Goal: Task Accomplishment & Management: Manage account settings

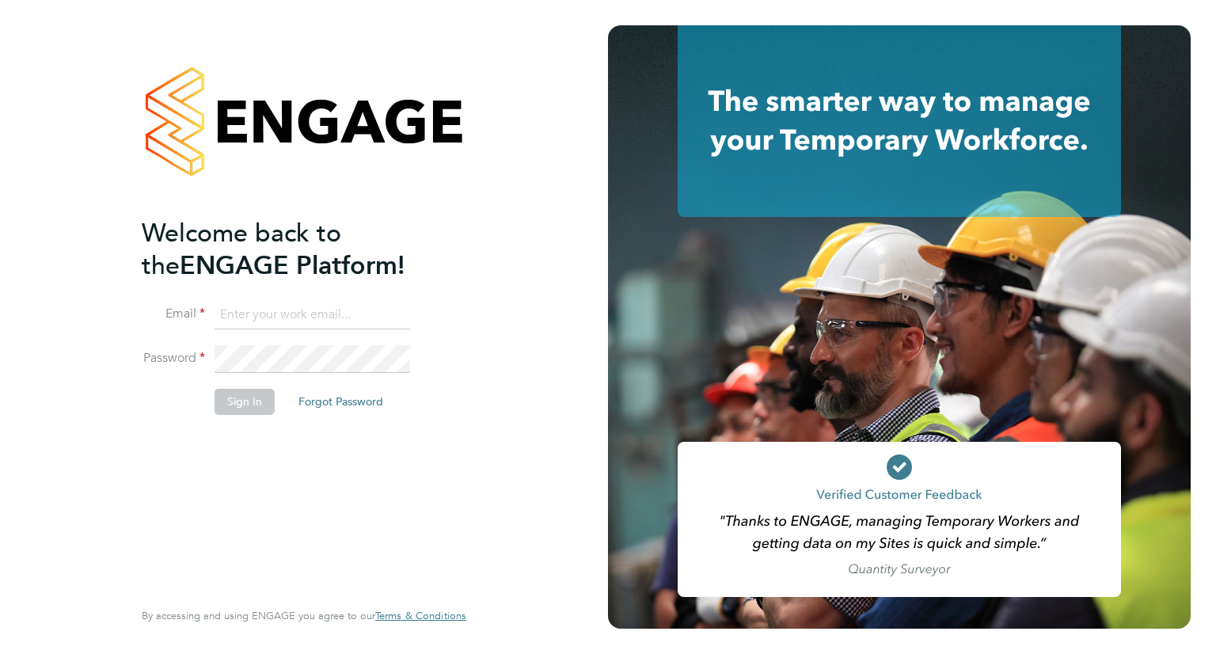
drag, startPoint x: 0, startPoint y: 0, endPoint x: 746, endPoint y: 123, distance: 756.1
click at [748, 123] on icon at bounding box center [900, 121] width 444 height 192
click at [320, 315] on input at bounding box center [313, 315] width 196 height 29
type input "[EMAIL_ADDRESS][PERSON_NAME][DOMAIN_NAME]"
click at [227, 402] on button "Sign In" at bounding box center [245, 401] width 60 height 25
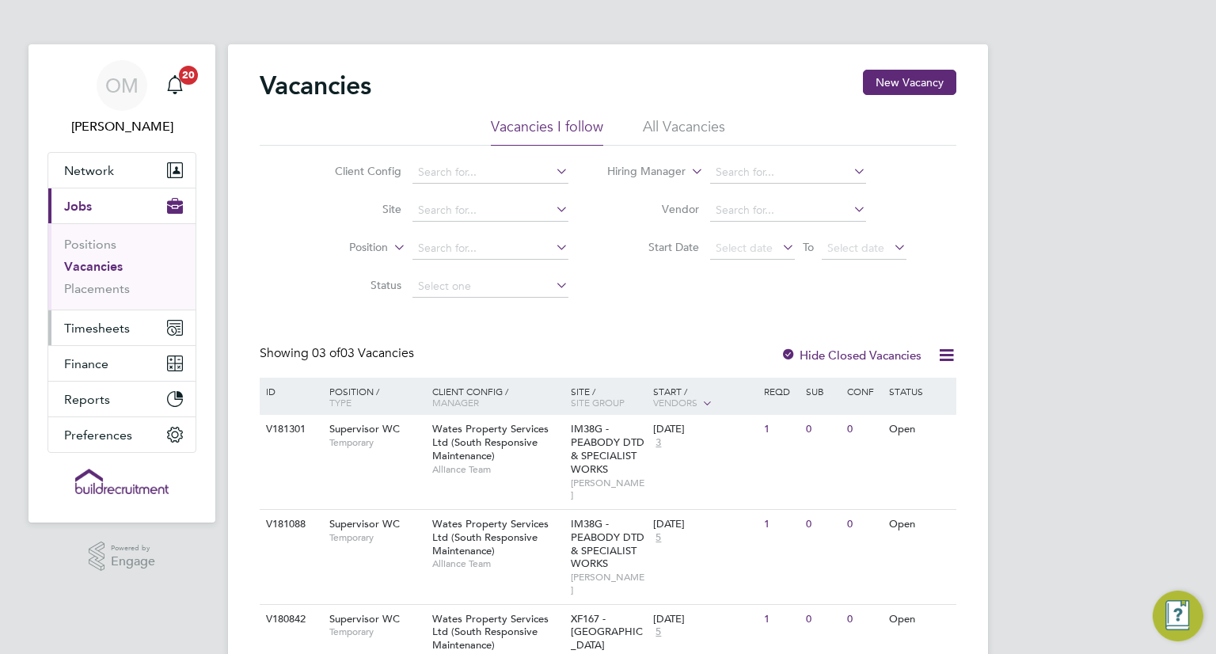
click at [86, 330] on span "Timesheets" at bounding box center [97, 328] width 66 height 15
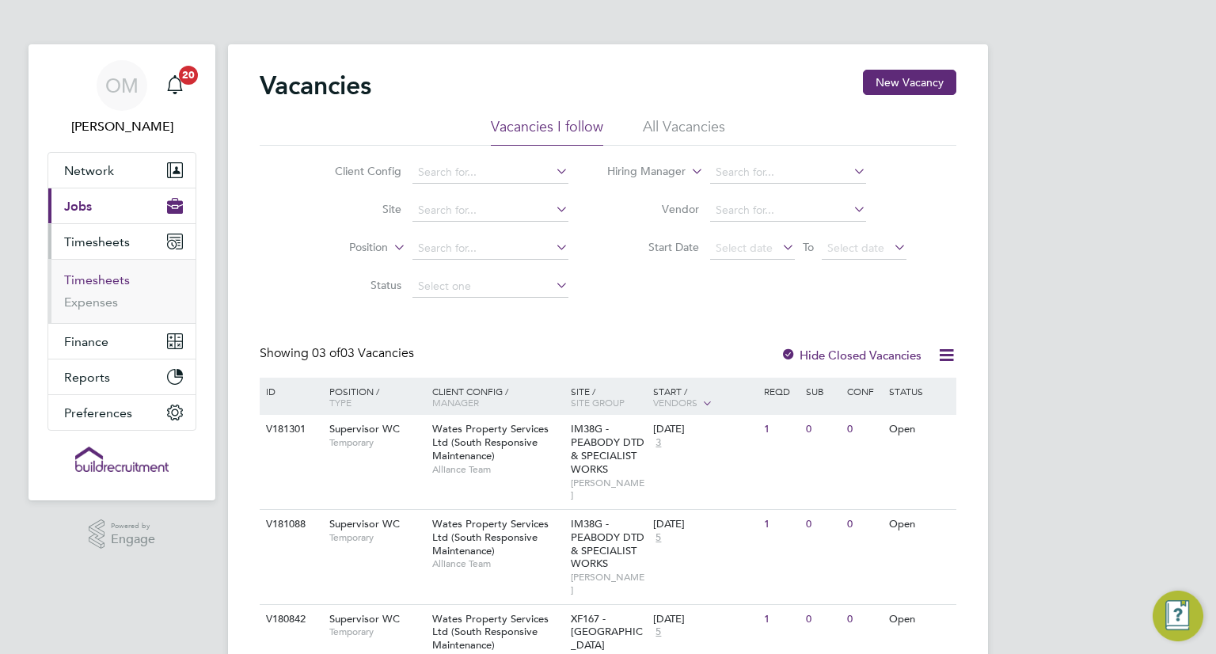
click at [86, 275] on link "Timesheets" at bounding box center [97, 279] width 66 height 15
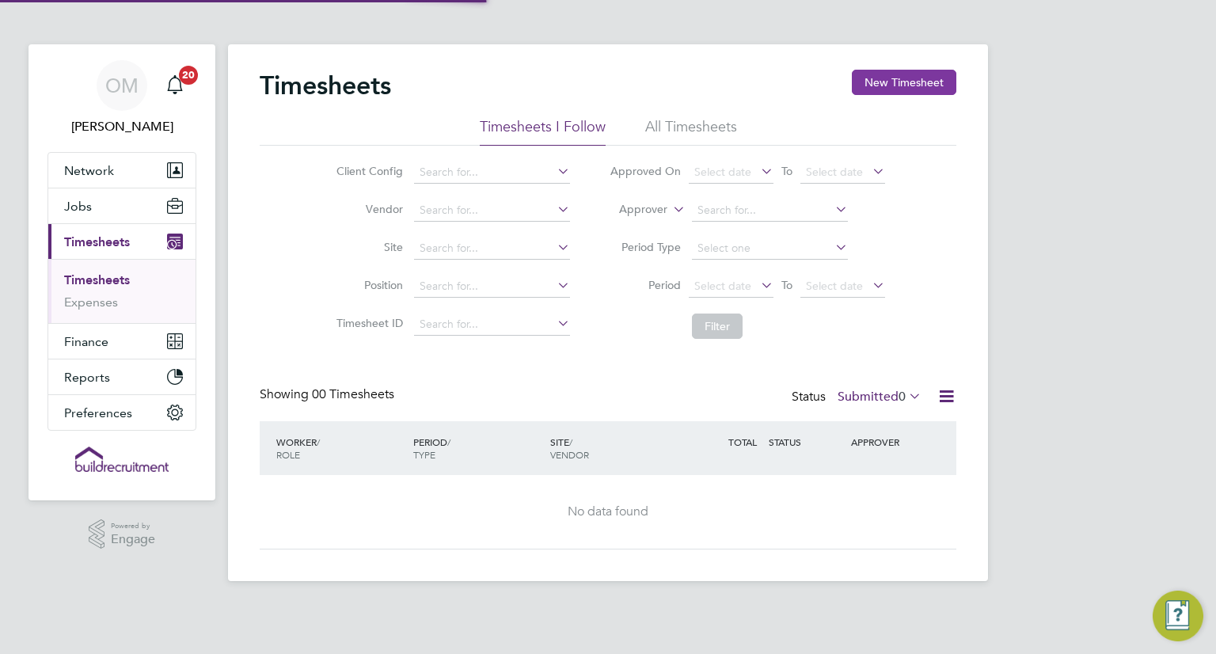
click at [908, 86] on button "New Timesheet" at bounding box center [904, 82] width 105 height 25
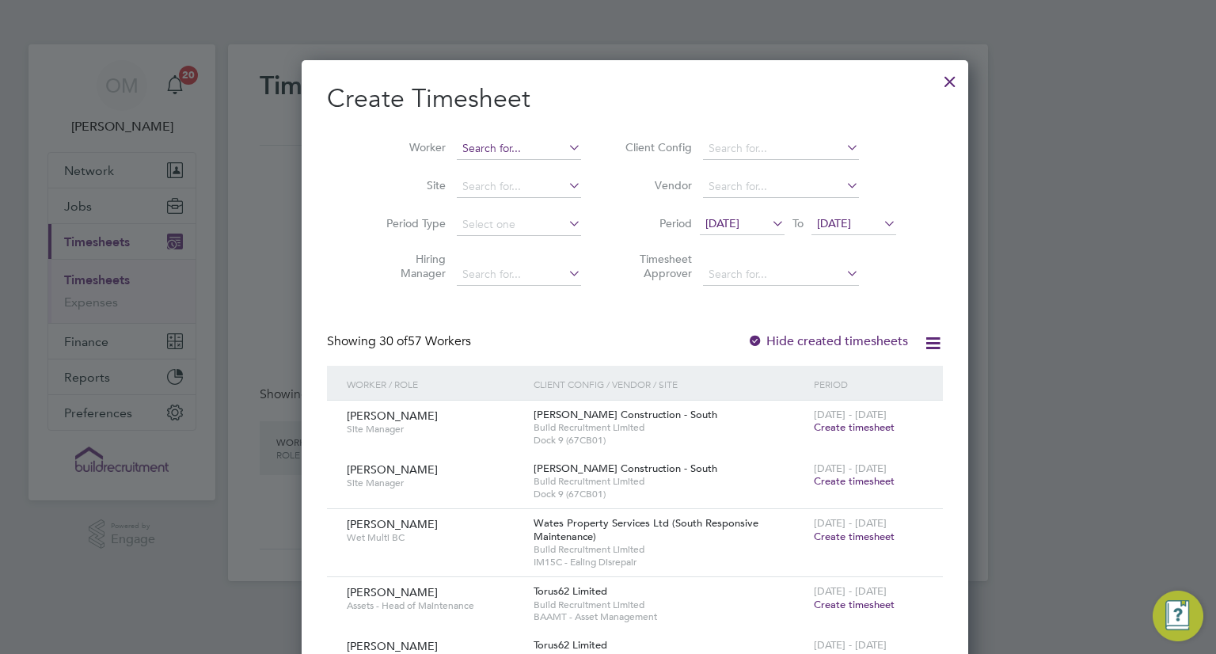
scroll to position [2525, 613]
click at [457, 148] on input at bounding box center [519, 149] width 124 height 22
click at [466, 169] on b "Nayeem" at bounding box center [482, 169] width 92 height 13
type input "Nayeem Ahmed"
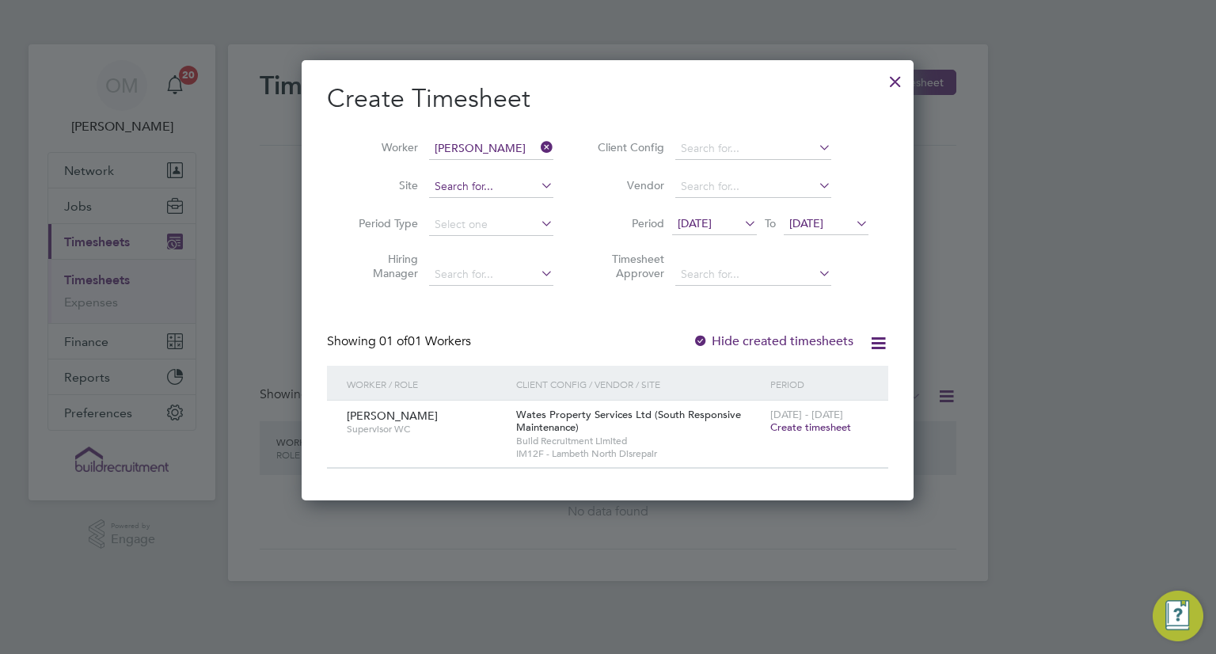
scroll to position [440, 613]
click at [788, 423] on span "Create timesheet" at bounding box center [811, 427] width 81 height 13
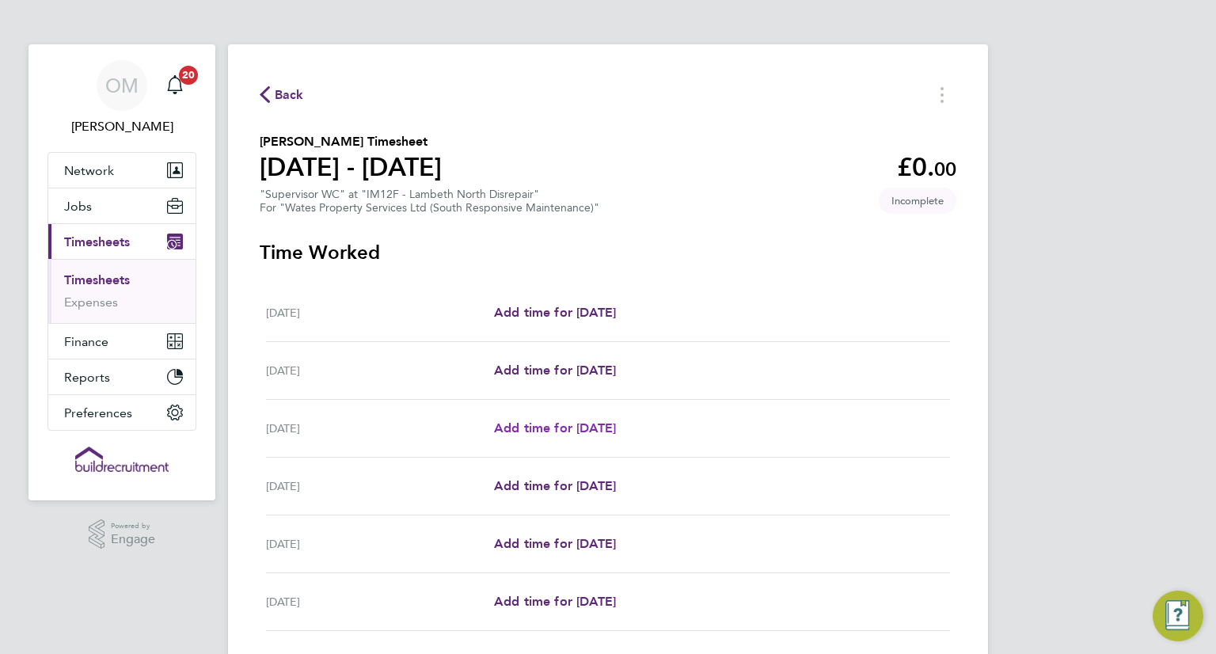
click at [568, 431] on span "Add time for Mon 22 Sep" at bounding box center [555, 428] width 122 height 15
select select "30"
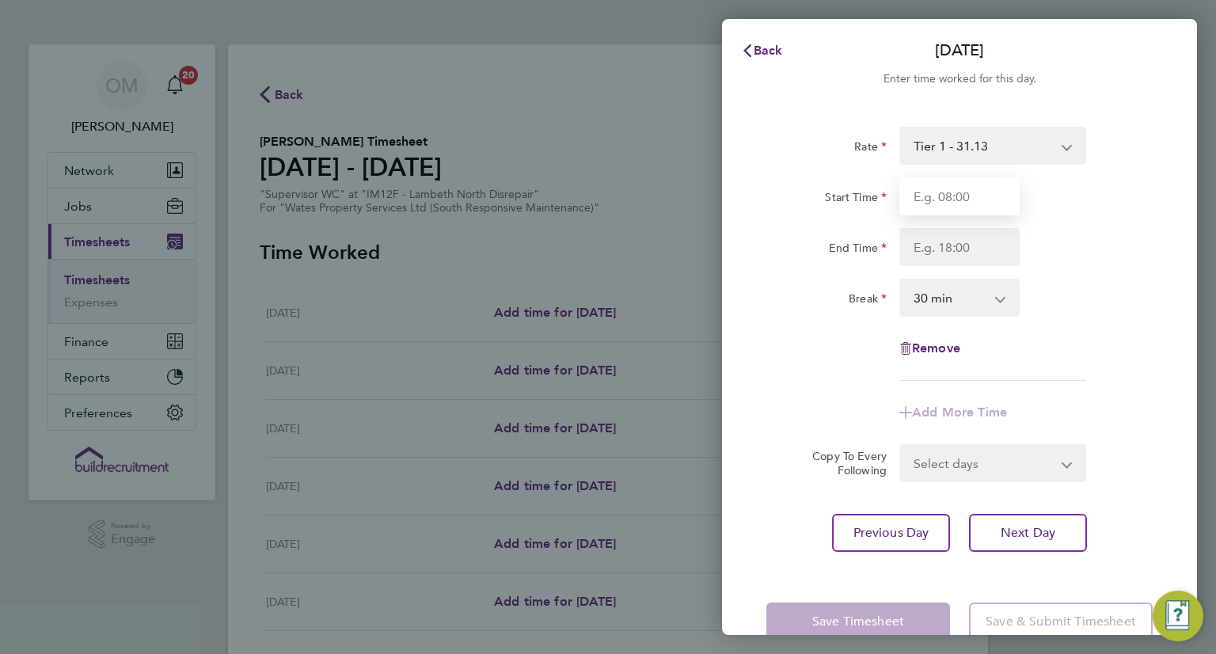
click at [954, 193] on input "Start Time" at bounding box center [960, 196] width 120 height 38
type input "08:00"
click at [956, 244] on input "End Time" at bounding box center [960, 247] width 120 height 38
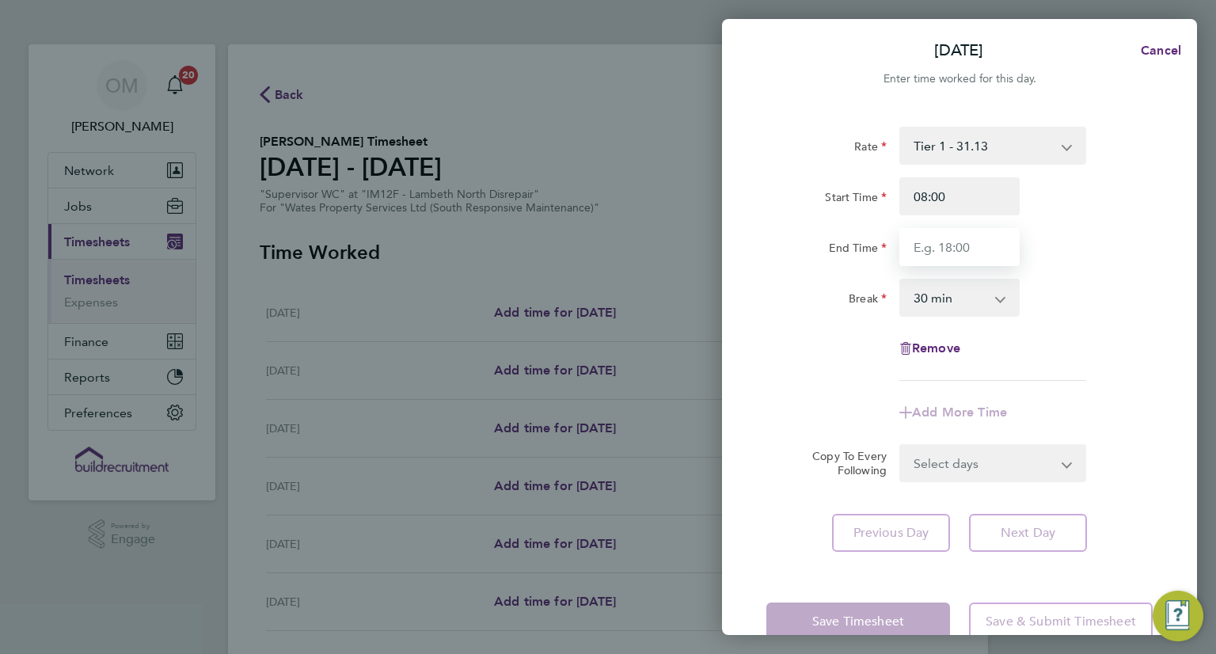
type input "17:00"
click at [942, 463] on form "Rate Tier 1 - 31.13 Start Time 08:00 End Time 17:00 Break 0 min 15 min 30 min 4…" at bounding box center [960, 305] width 386 height 356
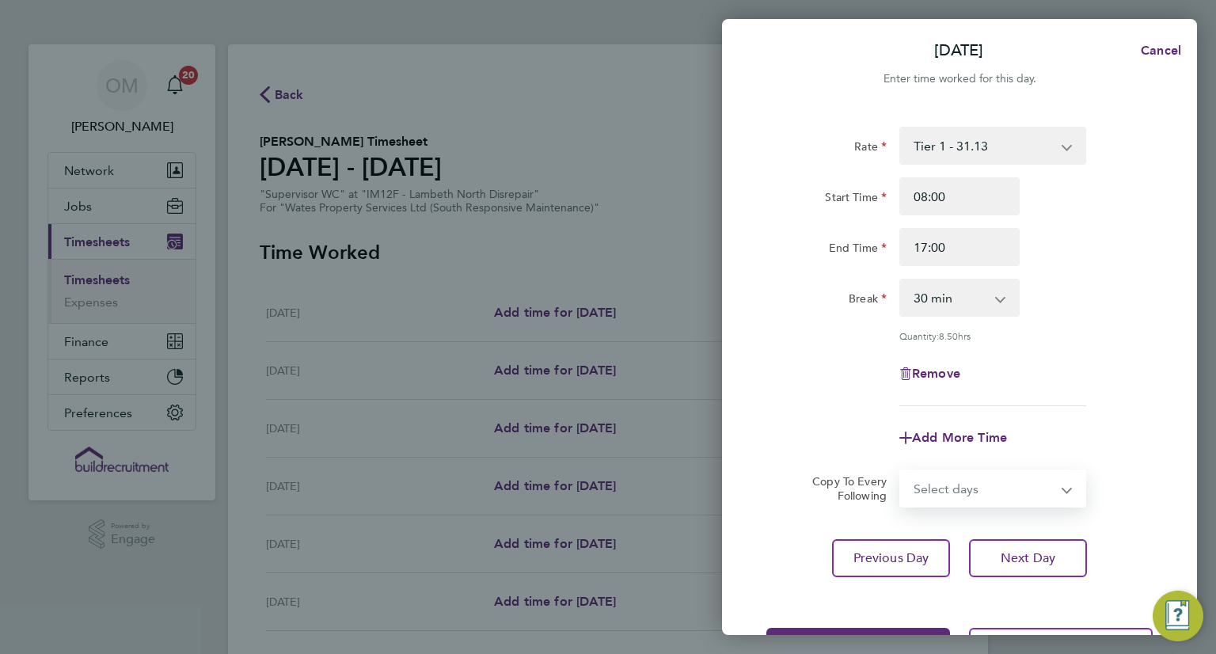
select select "DAY"
click at [901, 471] on select "Select days Day Tuesday Wednesday Thursday Friday" at bounding box center [984, 488] width 166 height 35
select select "2025-09-26"
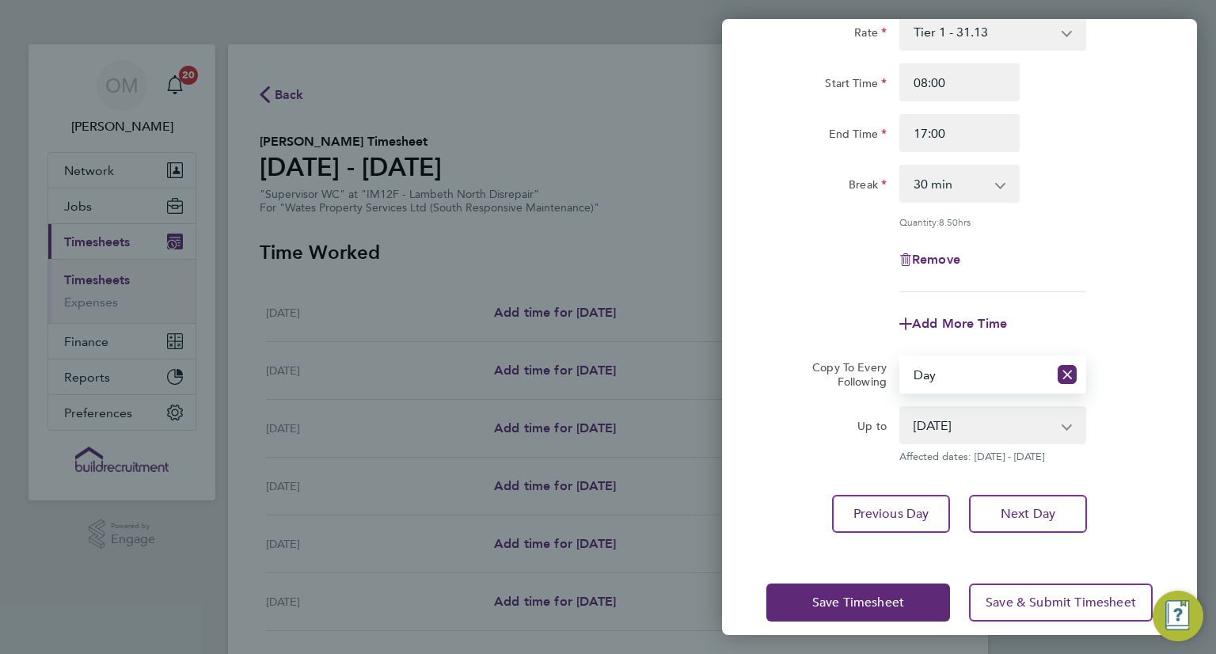
scroll to position [130, 0]
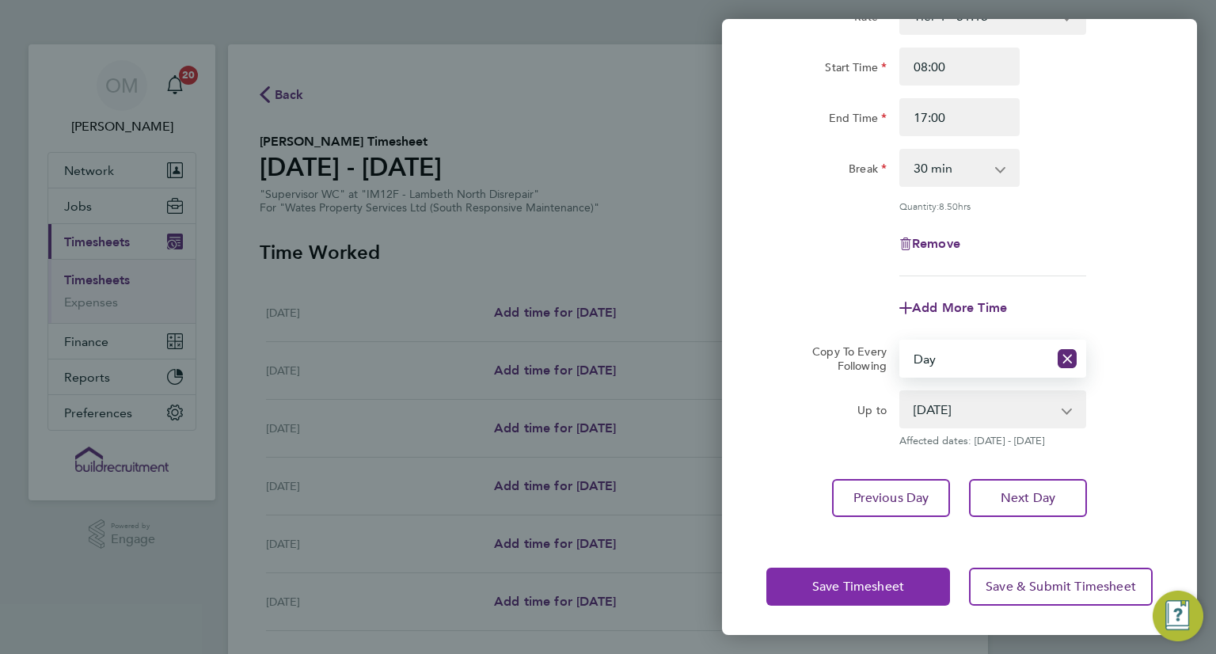
click at [843, 588] on span "Save Timesheet" at bounding box center [859, 587] width 92 height 16
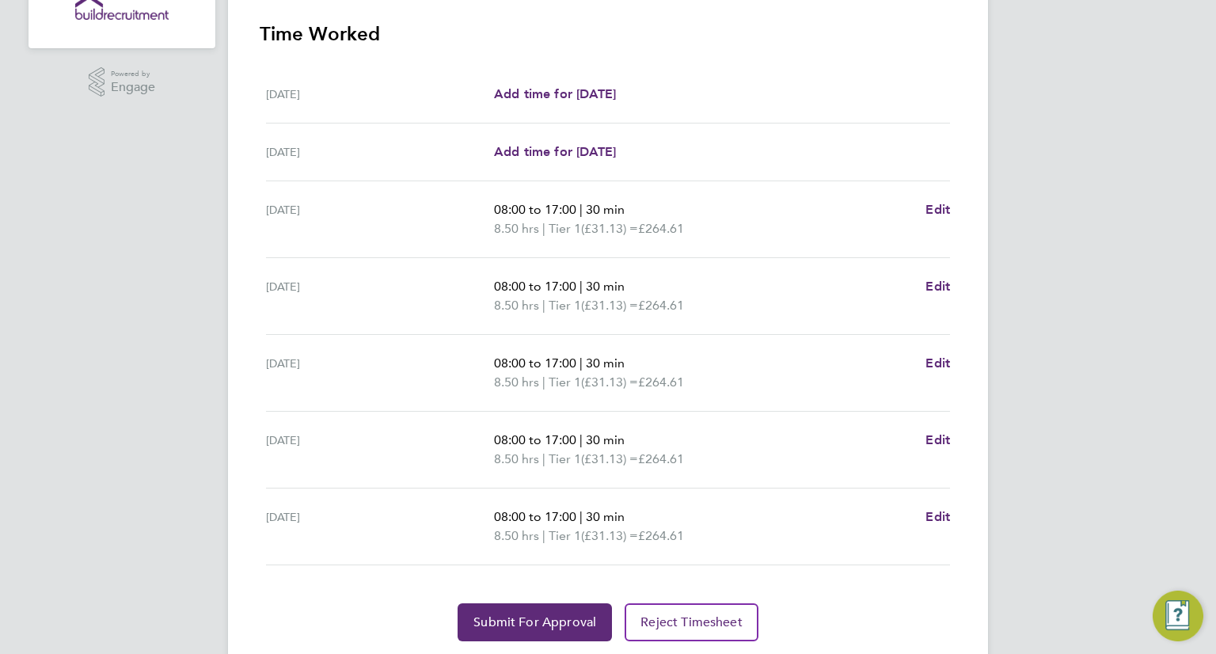
scroll to position [475, 0]
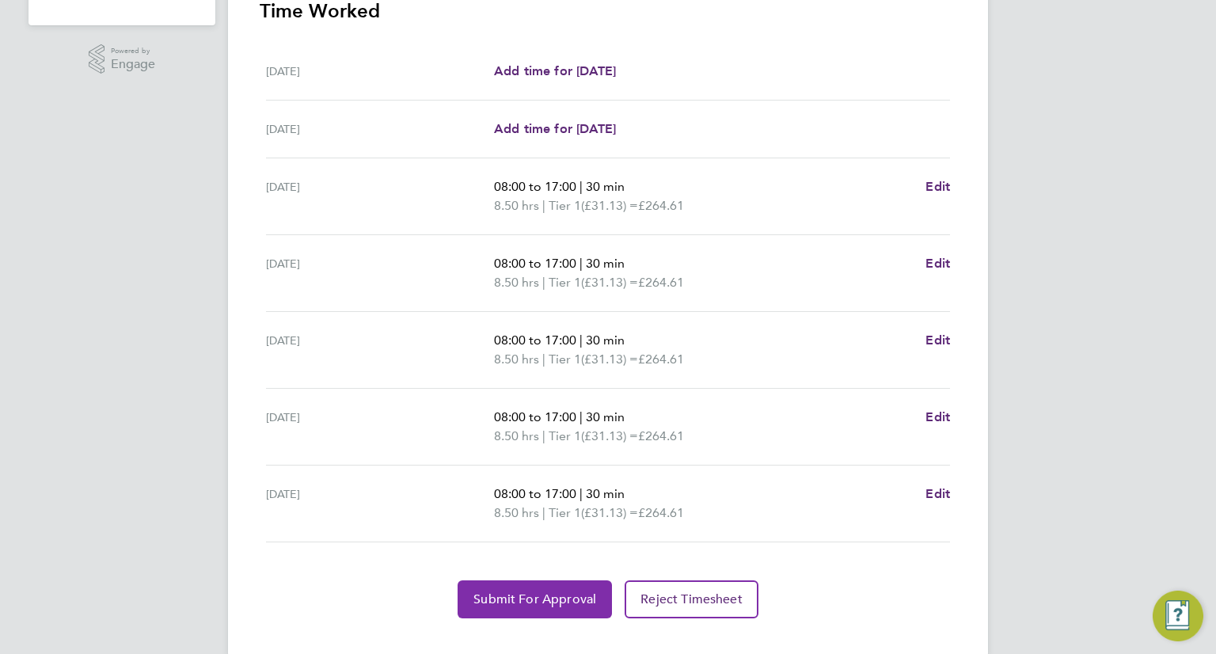
click at [523, 612] on button "Submit For Approval" at bounding box center [535, 600] width 154 height 38
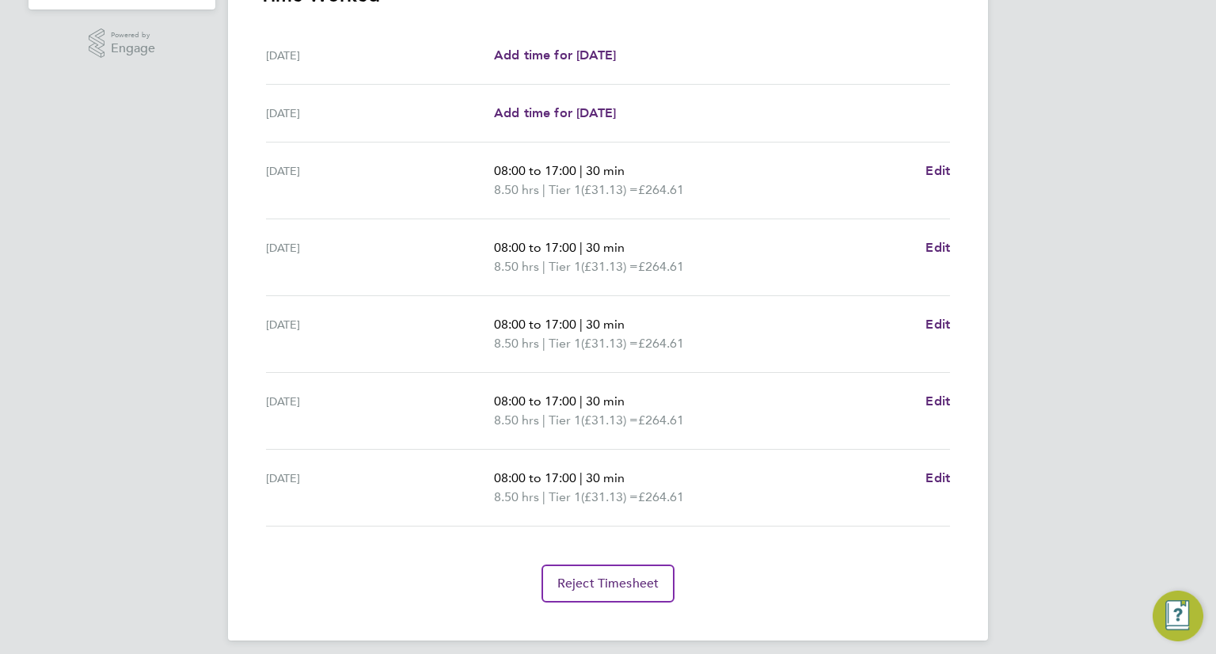
scroll to position [501, 0]
